Goal: Task Accomplishment & Management: Use online tool/utility

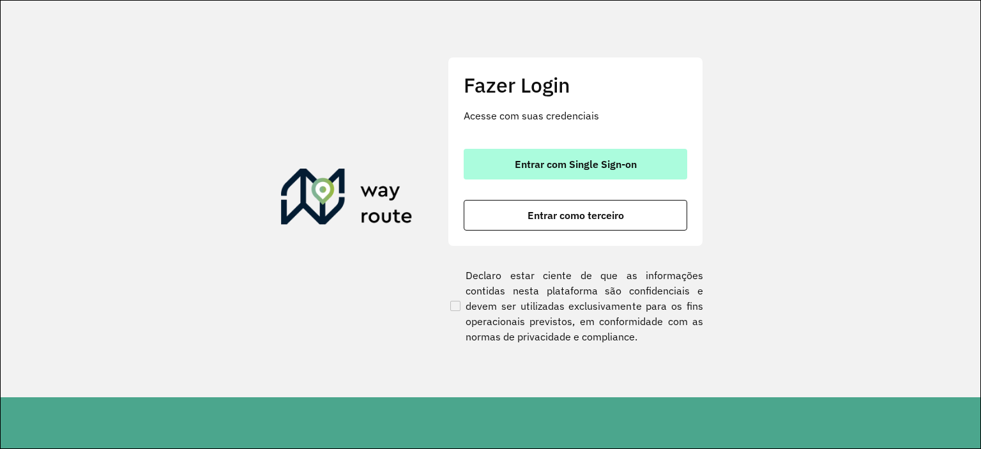
click at [548, 169] on span "Entrar com Single Sign-on" at bounding box center [576, 164] width 122 height 10
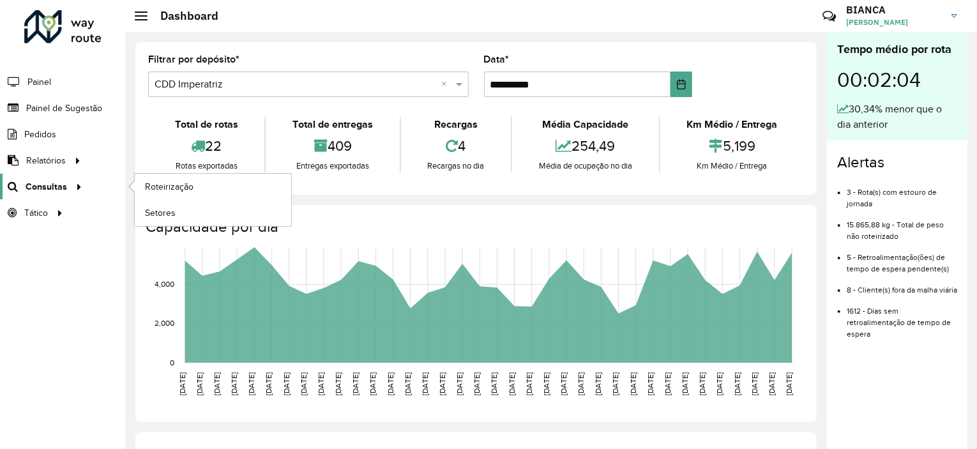
click at [52, 180] on span "Consultas" at bounding box center [47, 186] width 42 height 13
click at [169, 184] on span "Roteirização" at bounding box center [171, 186] width 52 height 13
click at [78, 102] on span "Painel de Sugestão" at bounding box center [66, 108] width 80 height 13
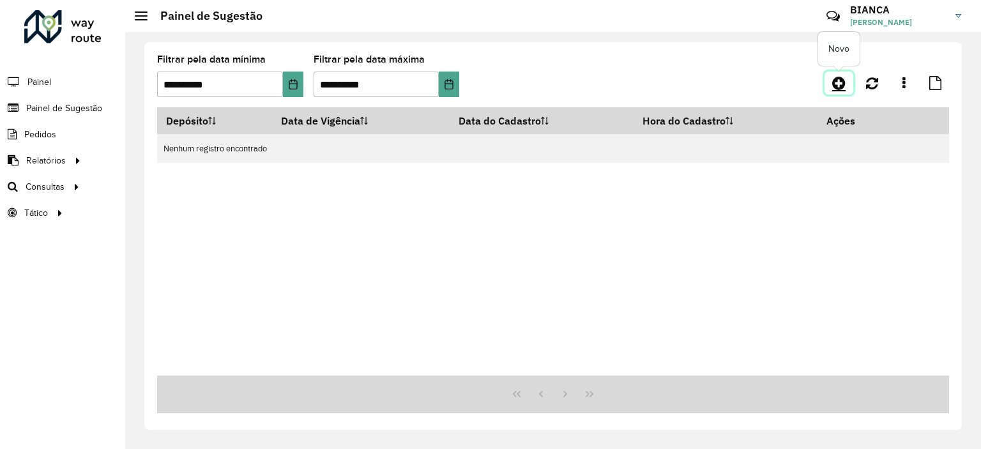
click at [840, 89] on icon at bounding box center [838, 82] width 13 height 15
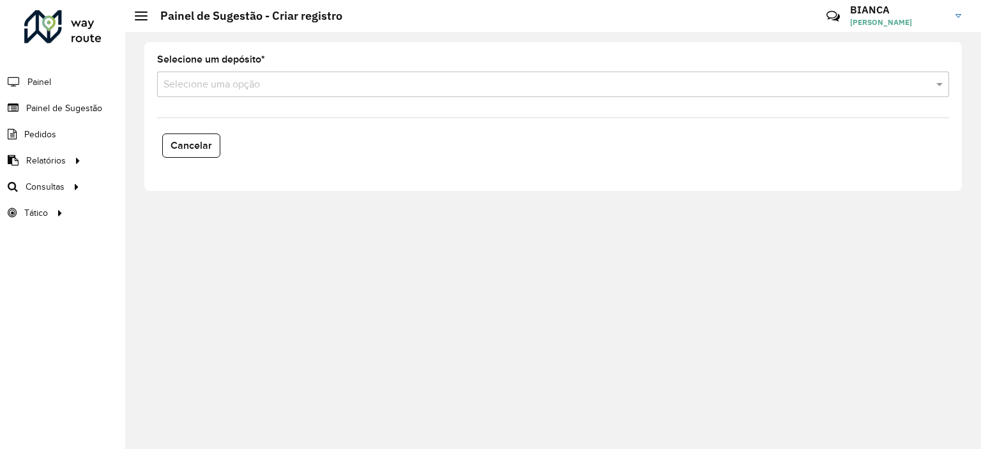
click at [222, 80] on input "text" at bounding box center [539, 84] width 753 height 15
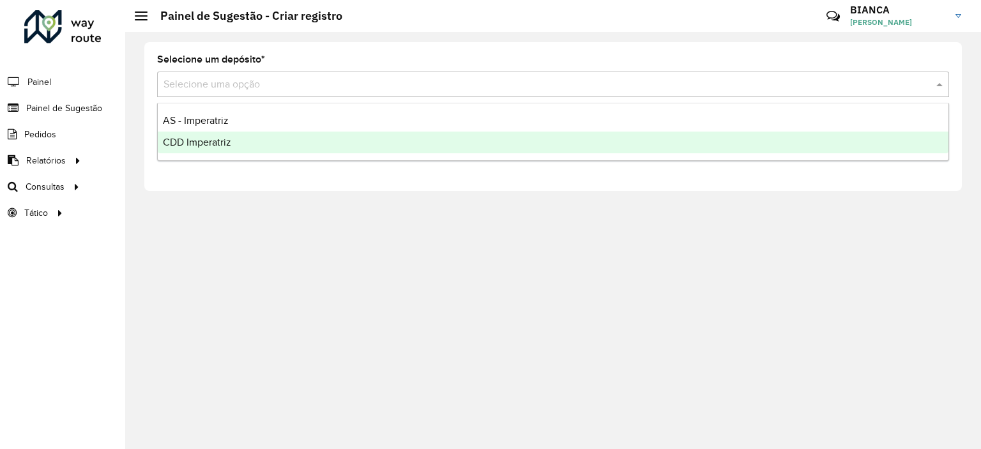
click at [218, 136] on div "CDD Imperatriz" at bounding box center [553, 143] width 791 height 22
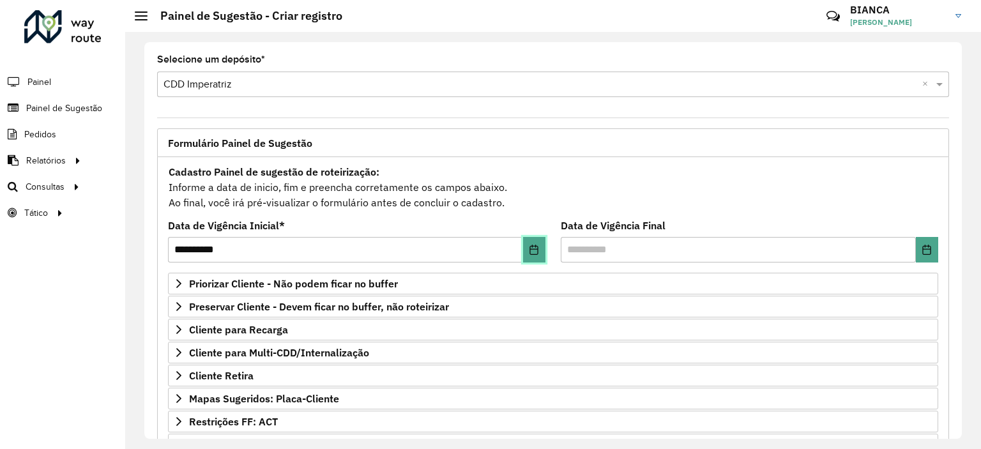
click at [529, 246] on icon "Choose Date" at bounding box center [534, 250] width 10 height 10
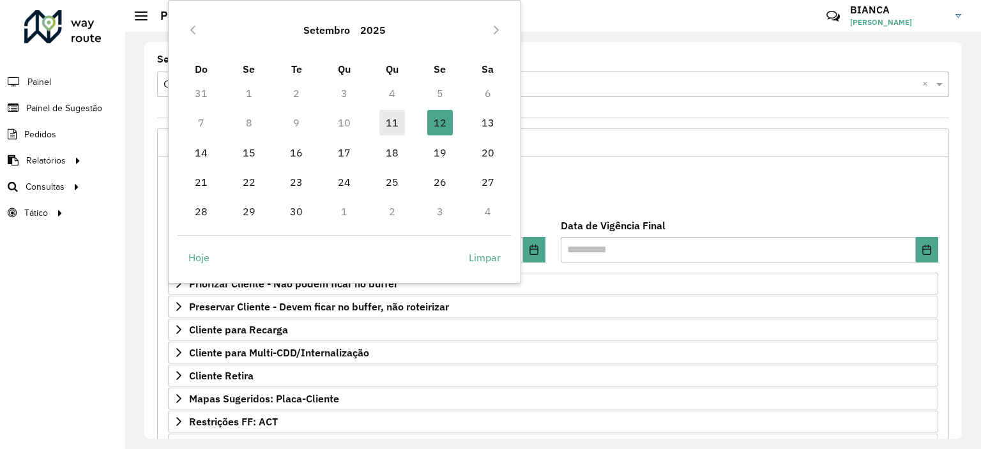
click at [385, 123] on span "11" at bounding box center [392, 123] width 26 height 26
type input "**********"
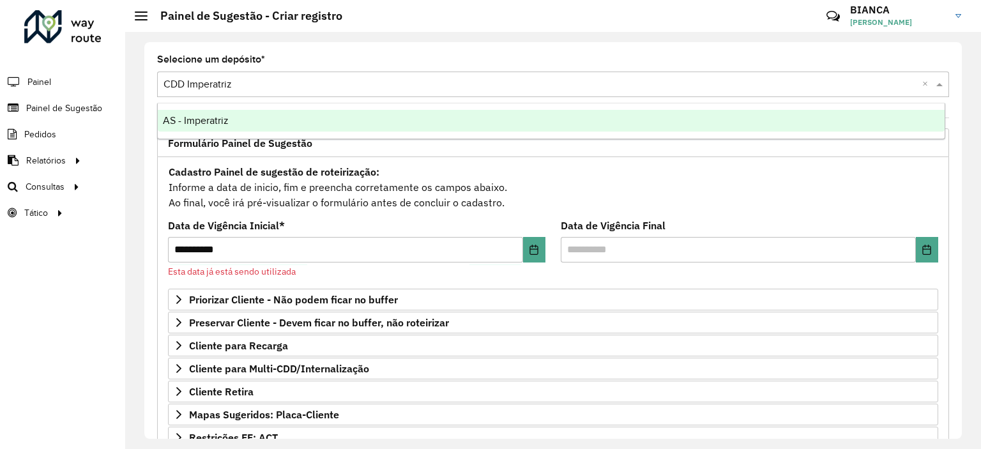
click at [215, 79] on input "text" at bounding box center [539, 84] width 753 height 15
click at [96, 100] on link "Painel de Sugestão" at bounding box center [53, 108] width 106 height 26
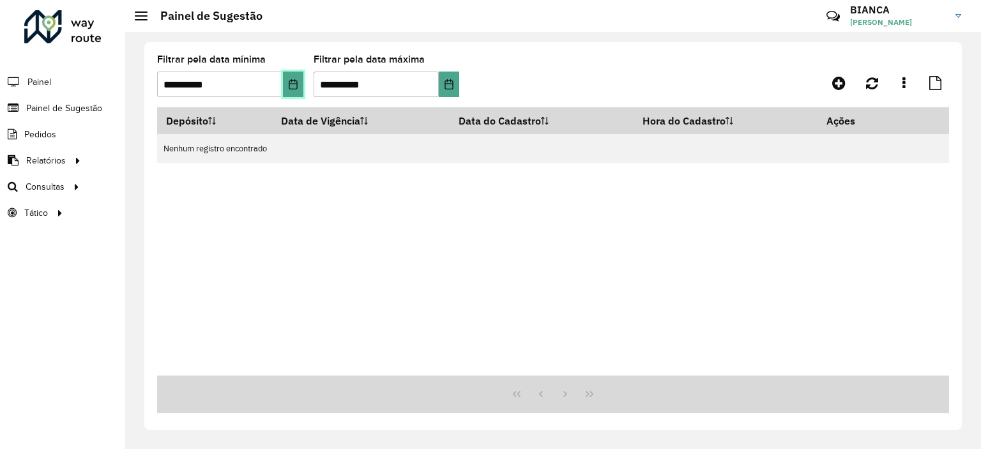
click at [283, 91] on button "Choose Date" at bounding box center [293, 85] width 20 height 26
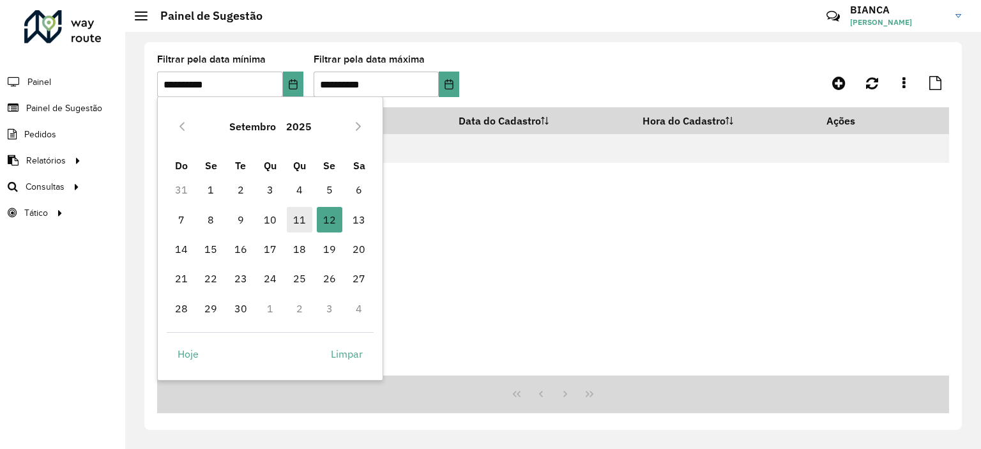
click at [296, 211] on span "11" at bounding box center [300, 220] width 26 height 26
type input "**********"
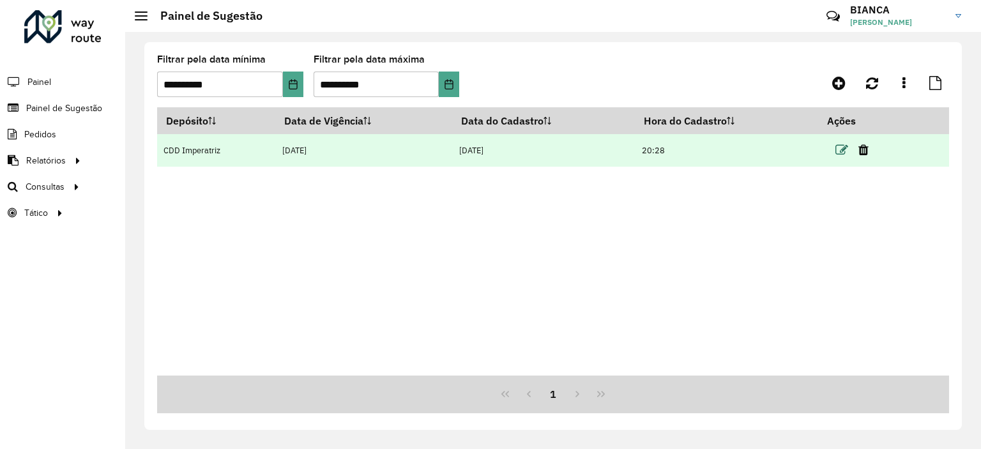
click at [840, 151] on icon at bounding box center [841, 150] width 13 height 13
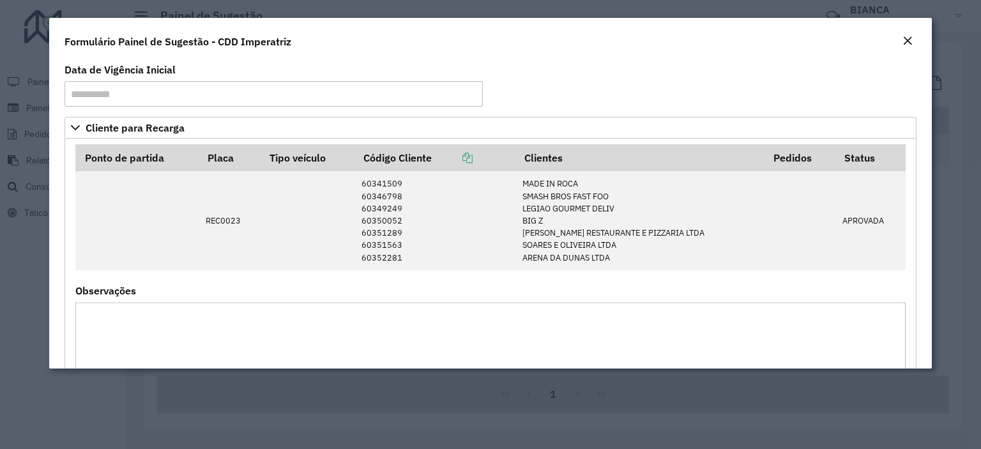
click at [904, 40] on em "Close" at bounding box center [907, 41] width 10 height 10
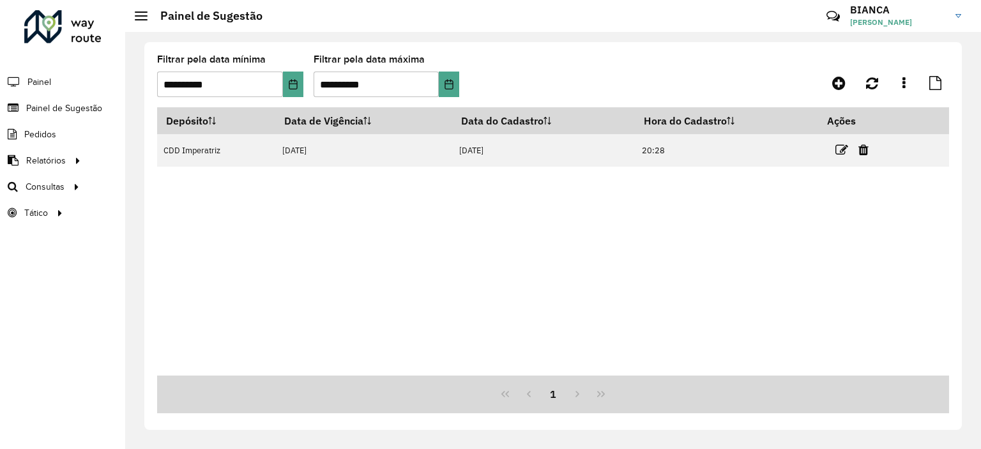
click at [72, 42] on div at bounding box center [62, 26] width 77 height 33
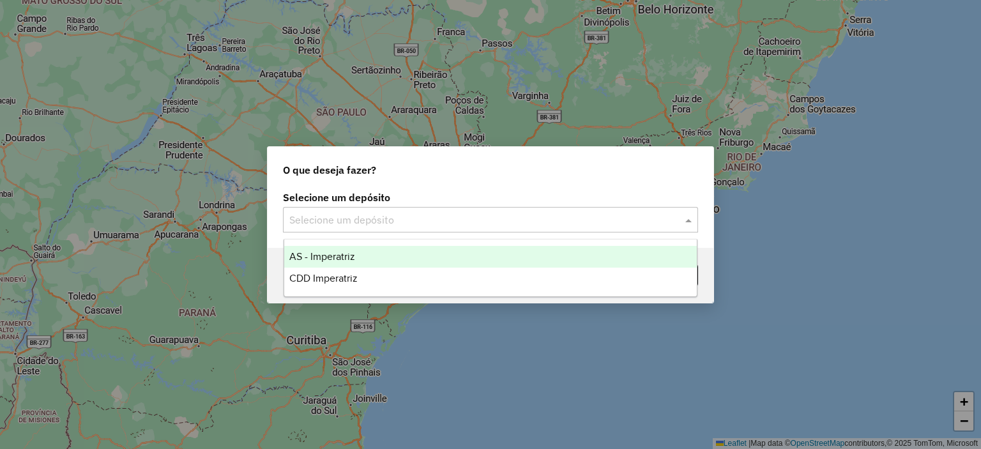
click at [331, 214] on input "text" at bounding box center [477, 220] width 377 height 15
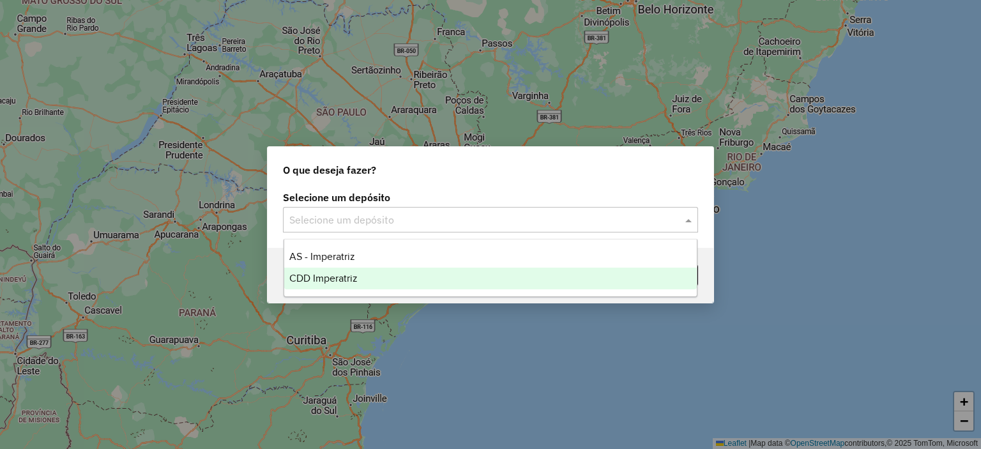
click at [333, 277] on span "CDD Imperatriz" at bounding box center [323, 278] width 68 height 11
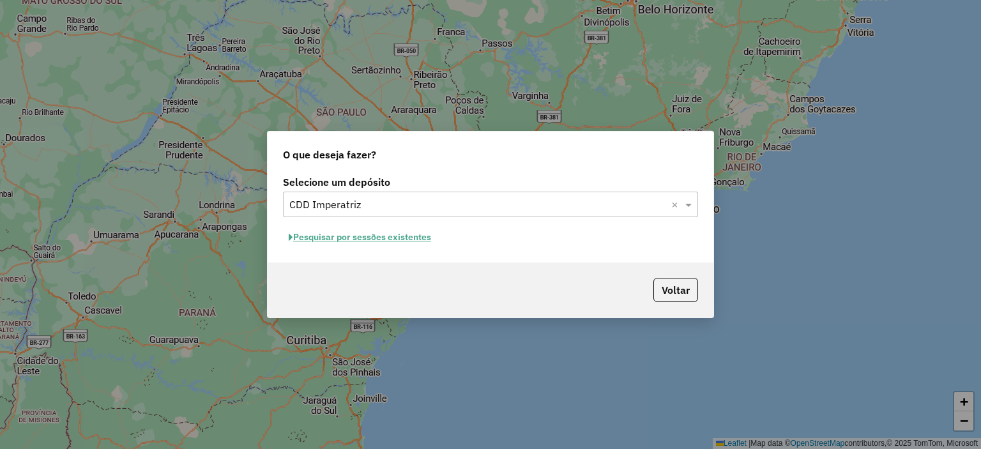
click at [373, 233] on button "Pesquisar por sessões existentes" at bounding box center [360, 237] width 154 height 20
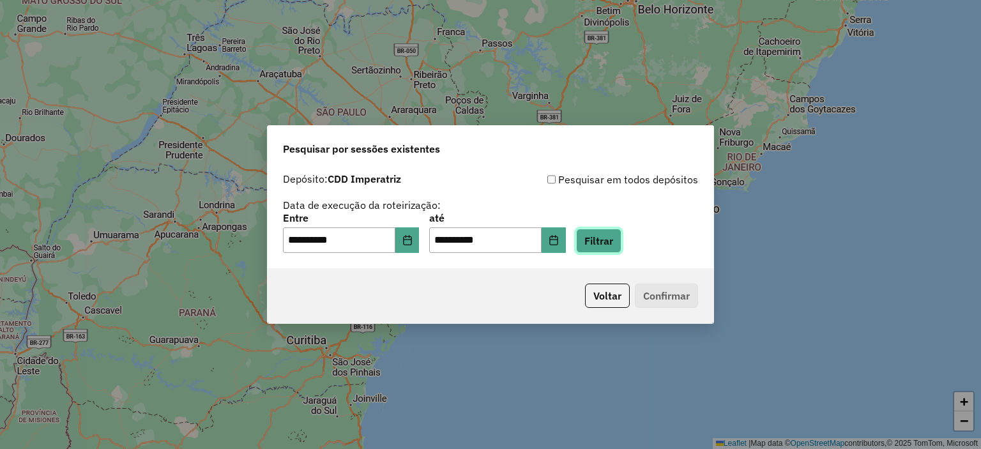
click at [621, 247] on button "Filtrar" at bounding box center [598, 241] width 45 height 24
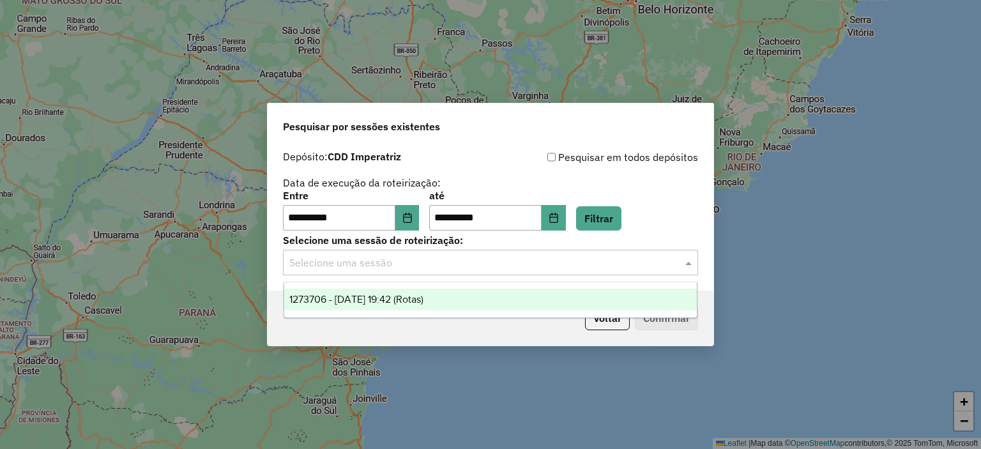
click at [529, 257] on input "text" at bounding box center [477, 262] width 377 height 15
